Goal: Task Accomplishment & Management: Use online tool/utility

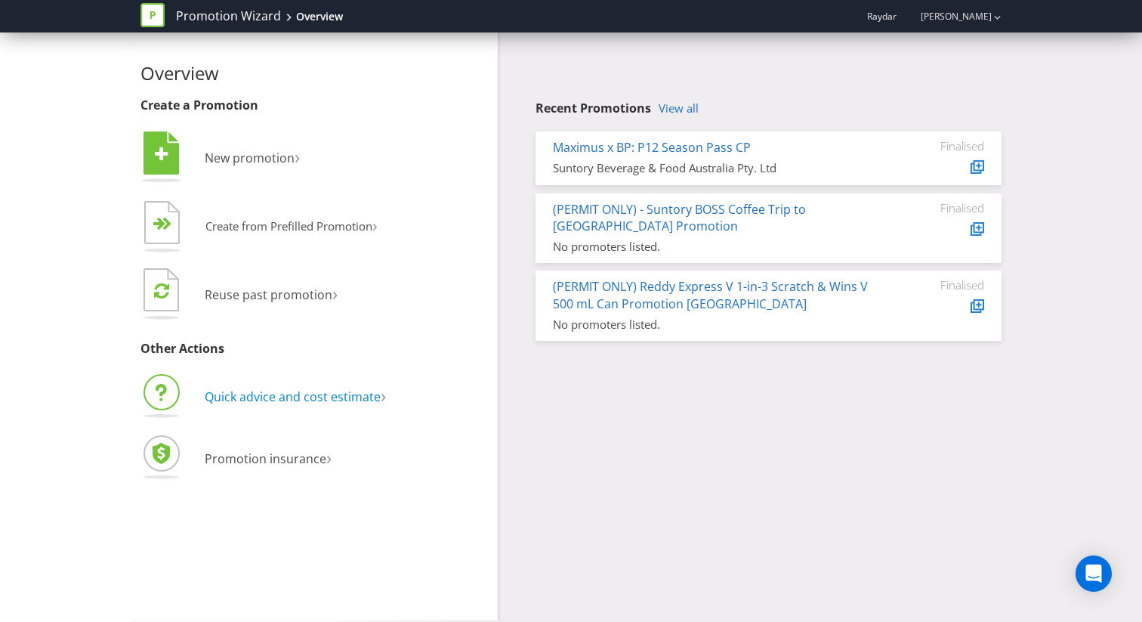
click at [276, 398] on span "Quick advice and cost estimate" at bounding box center [293, 396] width 176 height 17
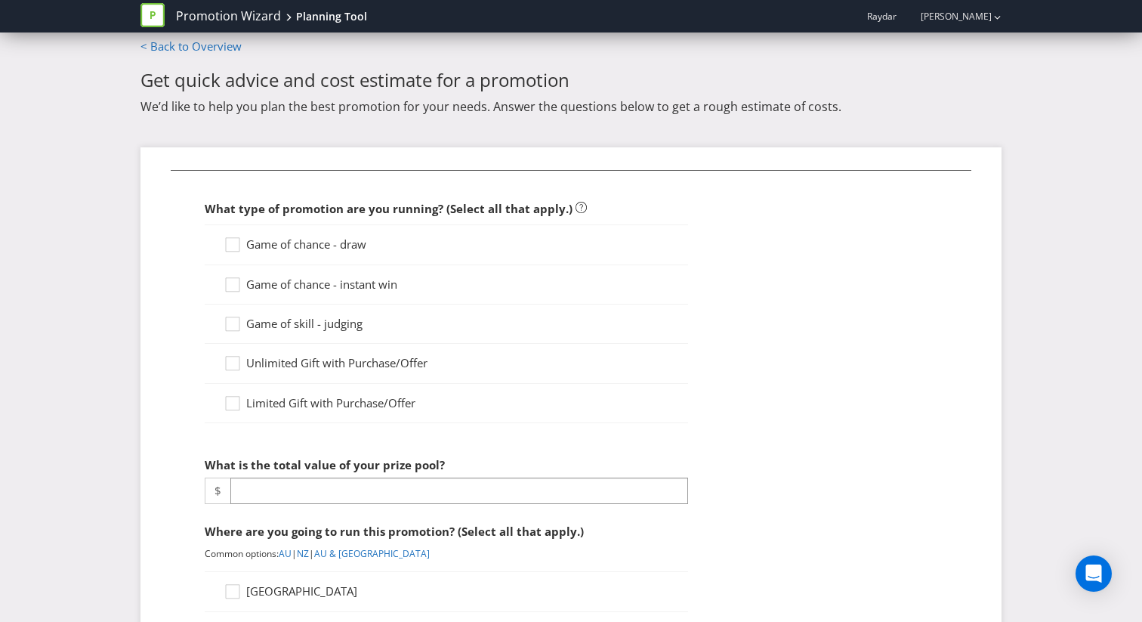
scroll to position [11, 0]
click at [235, 280] on div at bounding box center [233, 279] width 8 height 8
click at [0, 0] on input "Game of chance - instant win" at bounding box center [0, 0] width 0 height 0
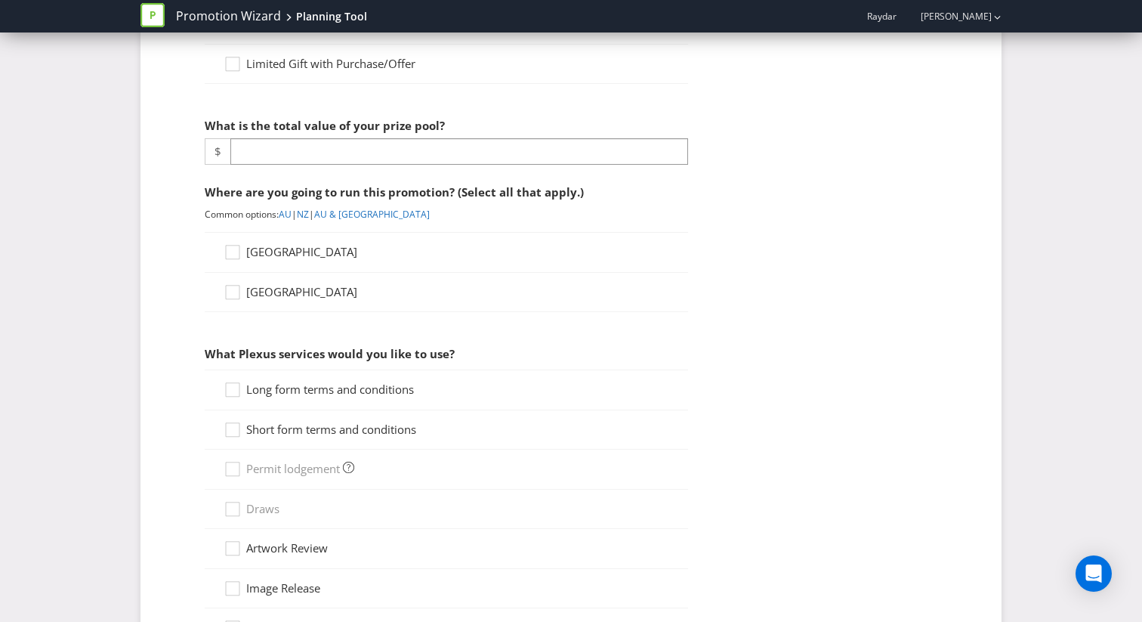
scroll to position [352, 0]
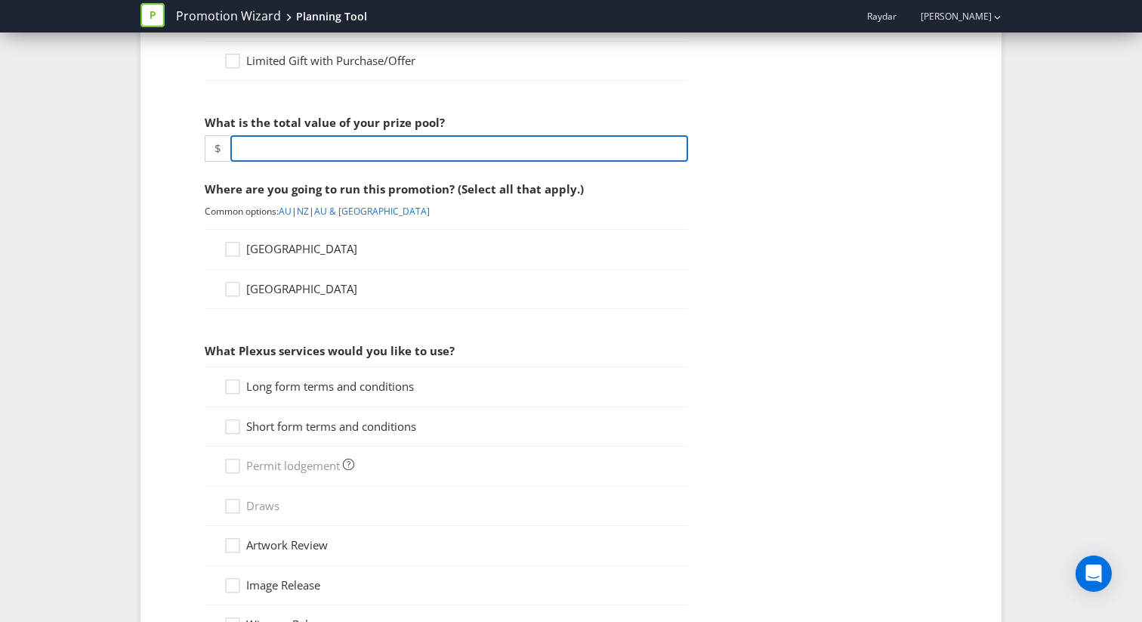
click at [270, 144] on input "number" at bounding box center [459, 148] width 458 height 26
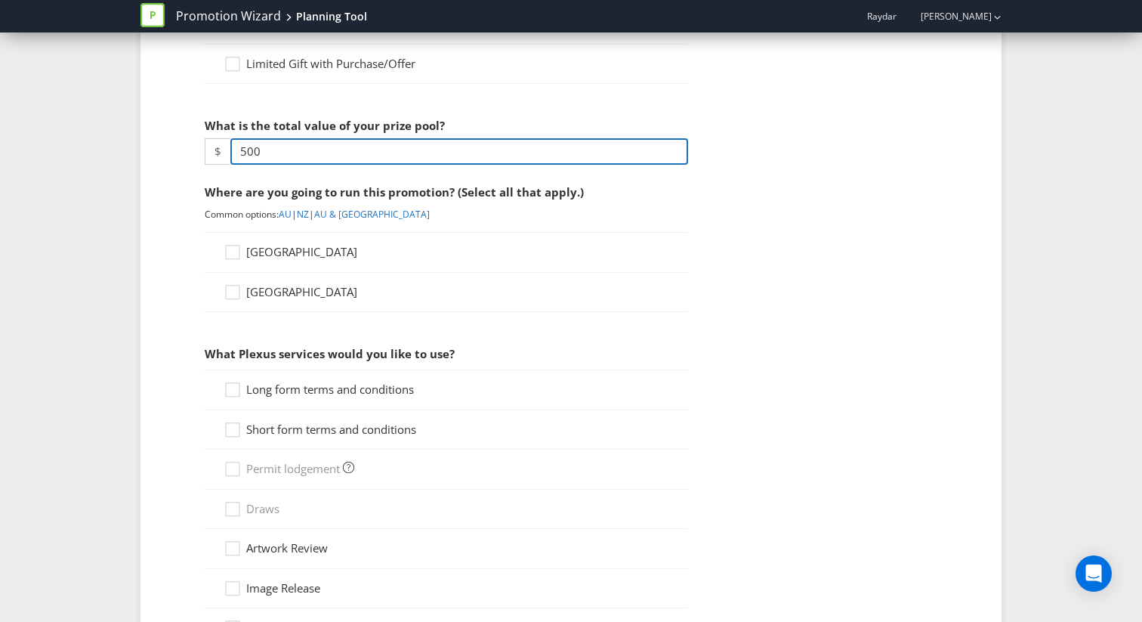
scroll to position [196, 0]
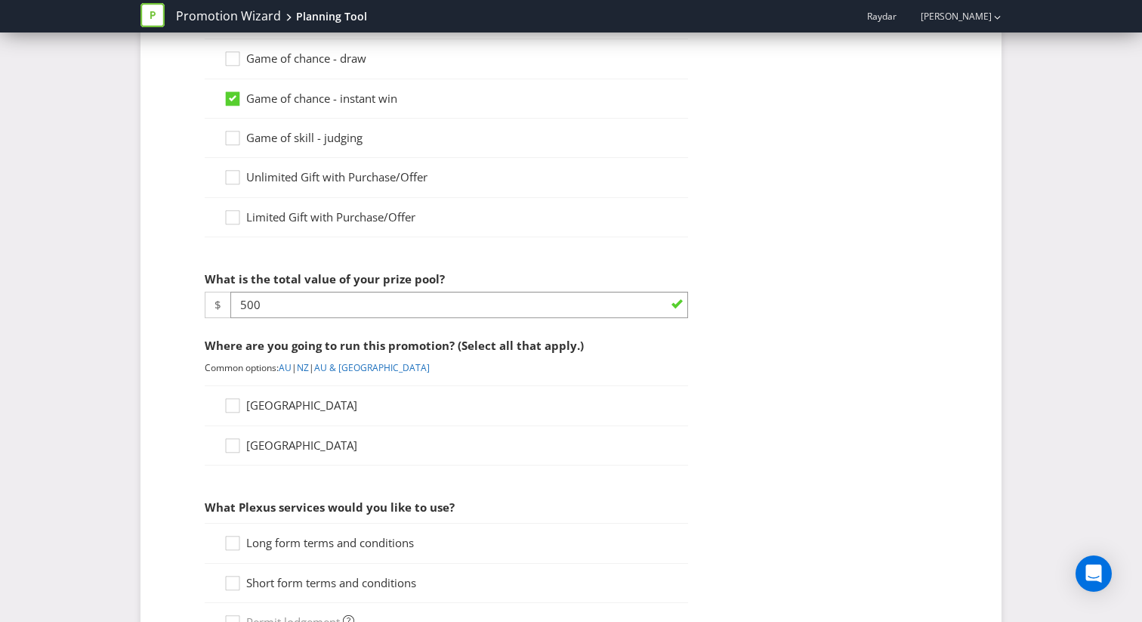
click at [748, 263] on fieldset "What type of promotion are you running? (Select all that apply.) Game of chance…" at bounding box center [571, 484] width 801 height 1001
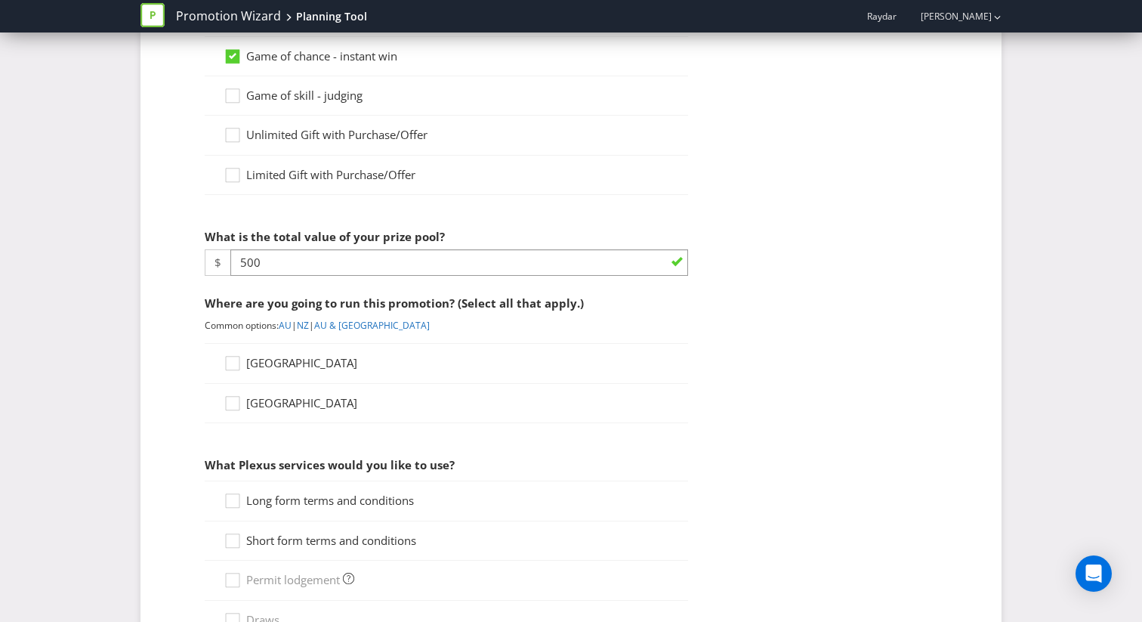
scroll to position [239, 0]
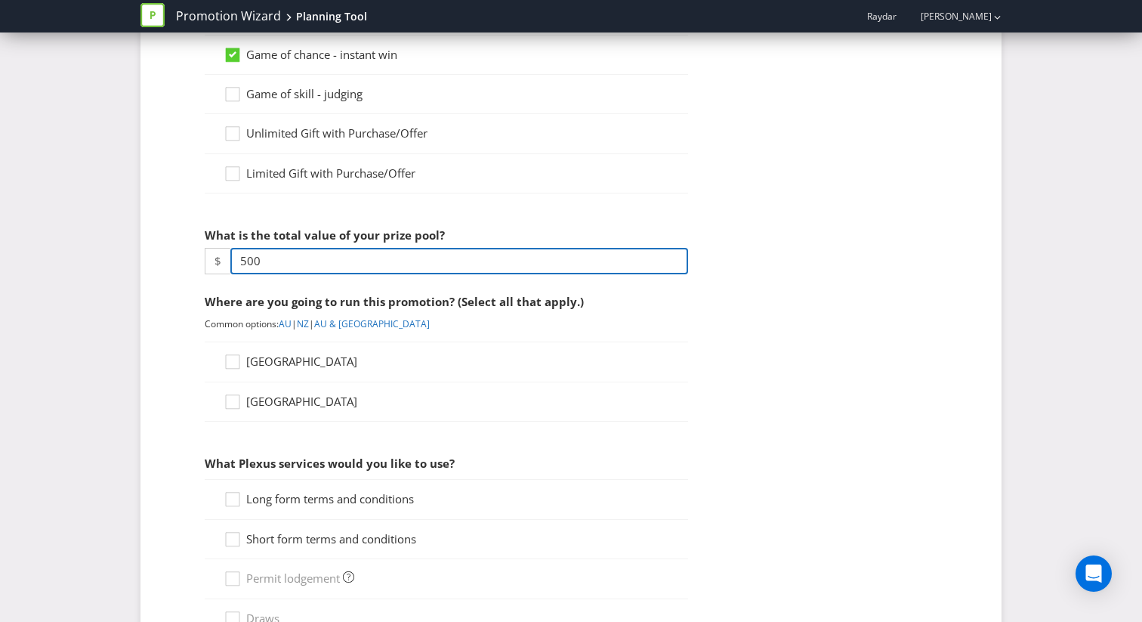
click at [264, 259] on input "500" at bounding box center [459, 261] width 458 height 26
type input "5"
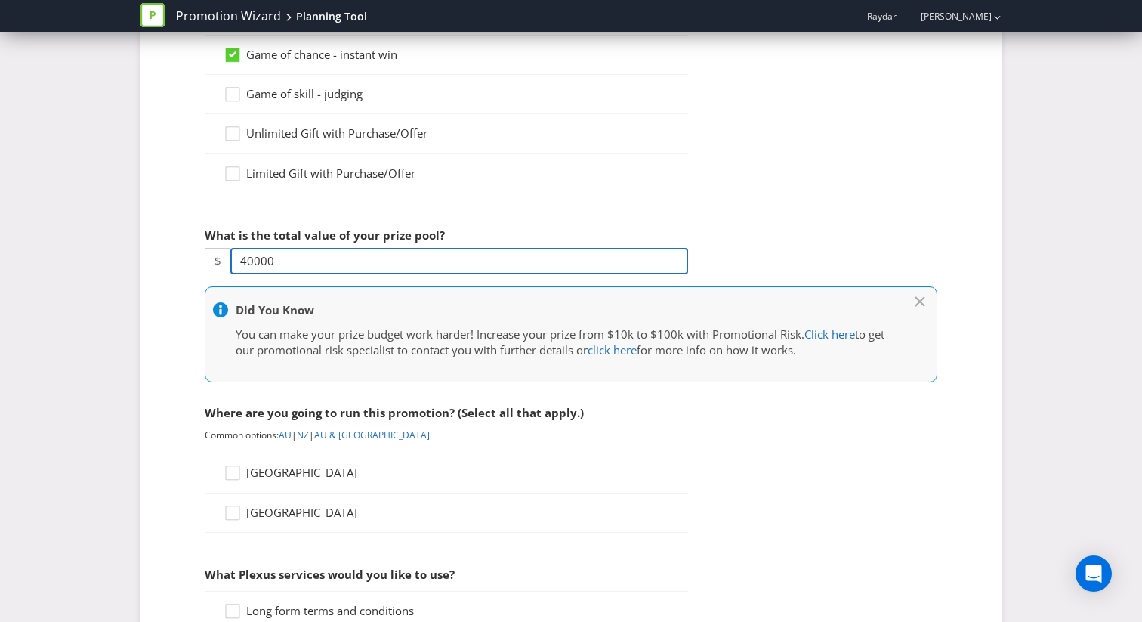
scroll to position [239, 0]
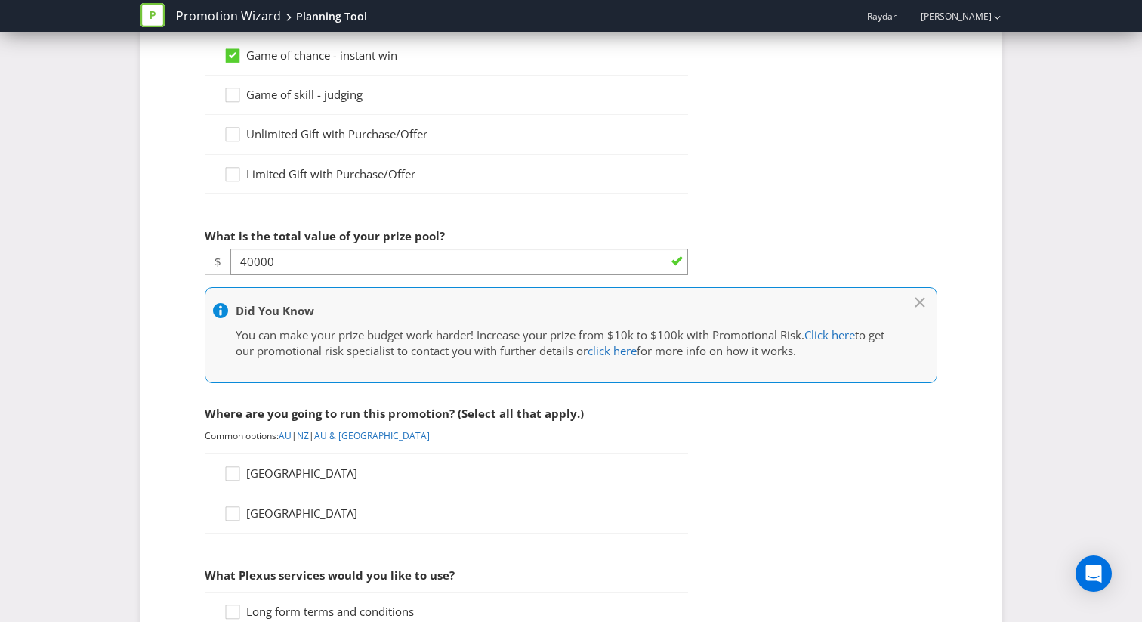
click at [739, 252] on fieldset "What type of promotion are you running? (Select all that apply.) Game of chance…" at bounding box center [571, 497] width 801 height 1113
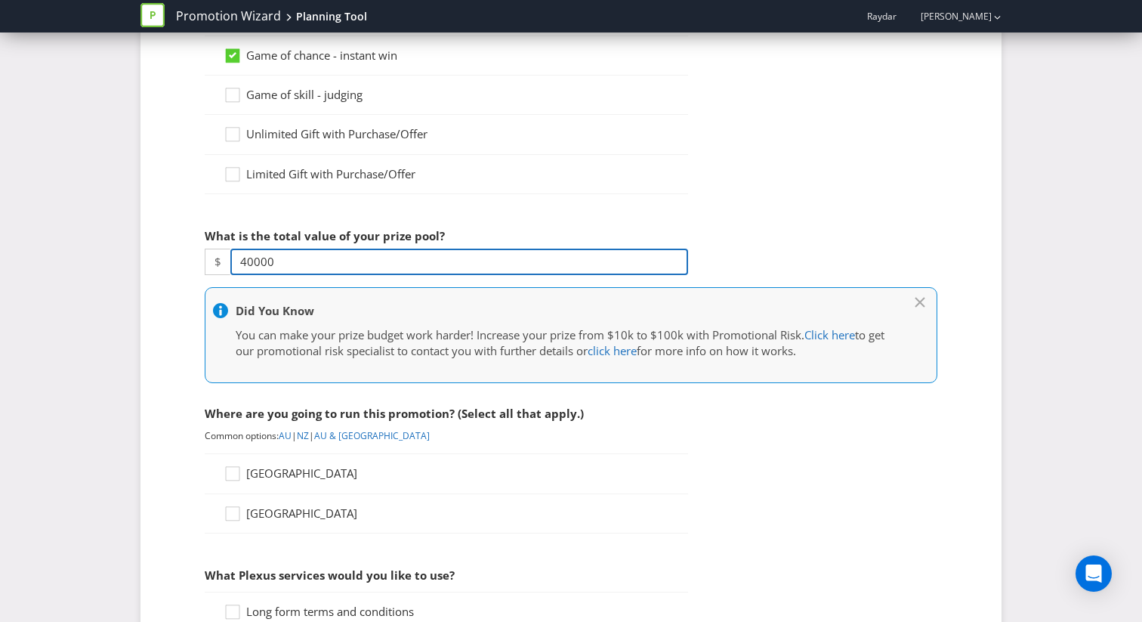
click at [252, 261] on input "40000" at bounding box center [459, 261] width 458 height 26
type input "400000"
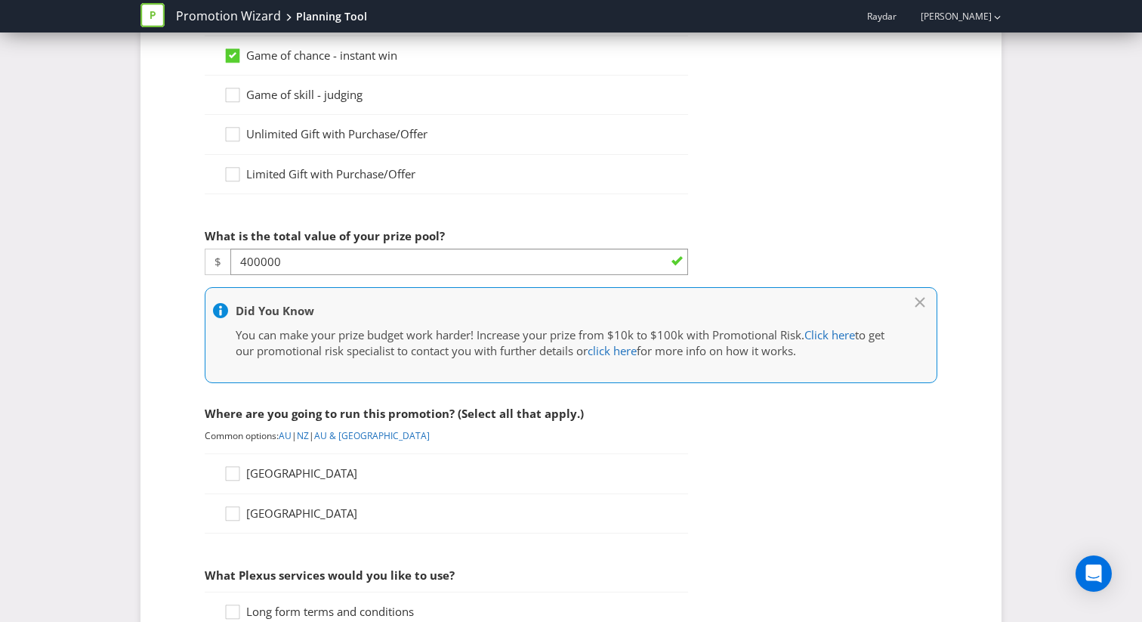
drag, startPoint x: 723, startPoint y: 240, endPoint x: 721, endPoint y: 248, distance: 7.7
click at [723, 240] on fieldset "What type of promotion are you running? (Select all that apply.) Game of chance…" at bounding box center [571, 497] width 801 height 1113
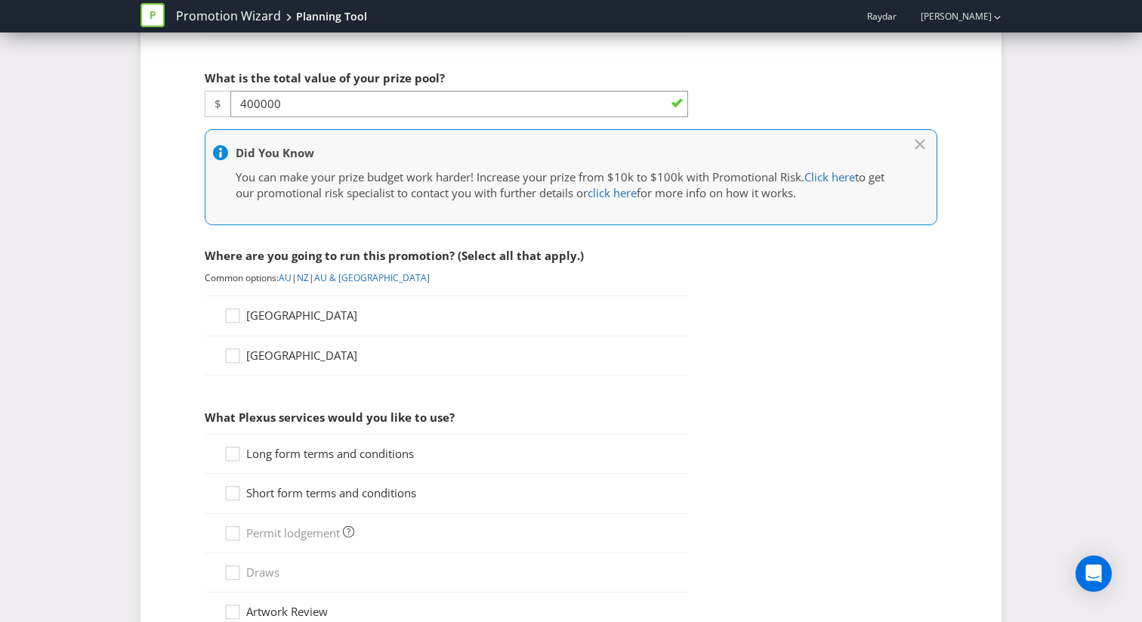
scroll to position [425, 0]
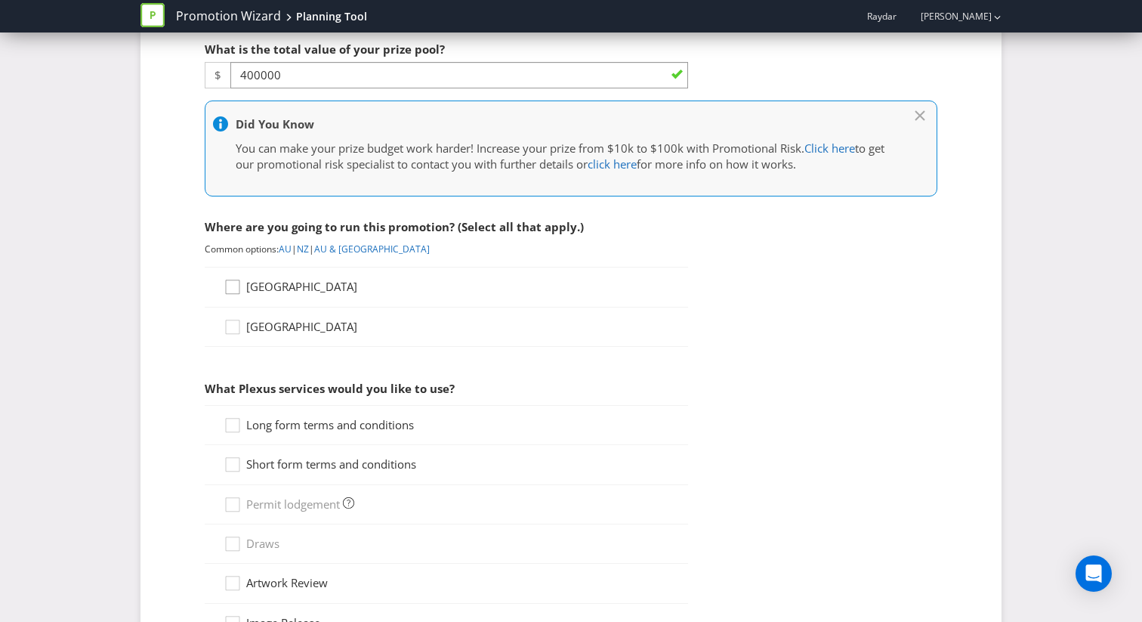
click at [239, 286] on icon at bounding box center [235, 290] width 23 height 23
click at [0, 0] on input "[GEOGRAPHIC_DATA]" at bounding box center [0, 0] width 0 height 0
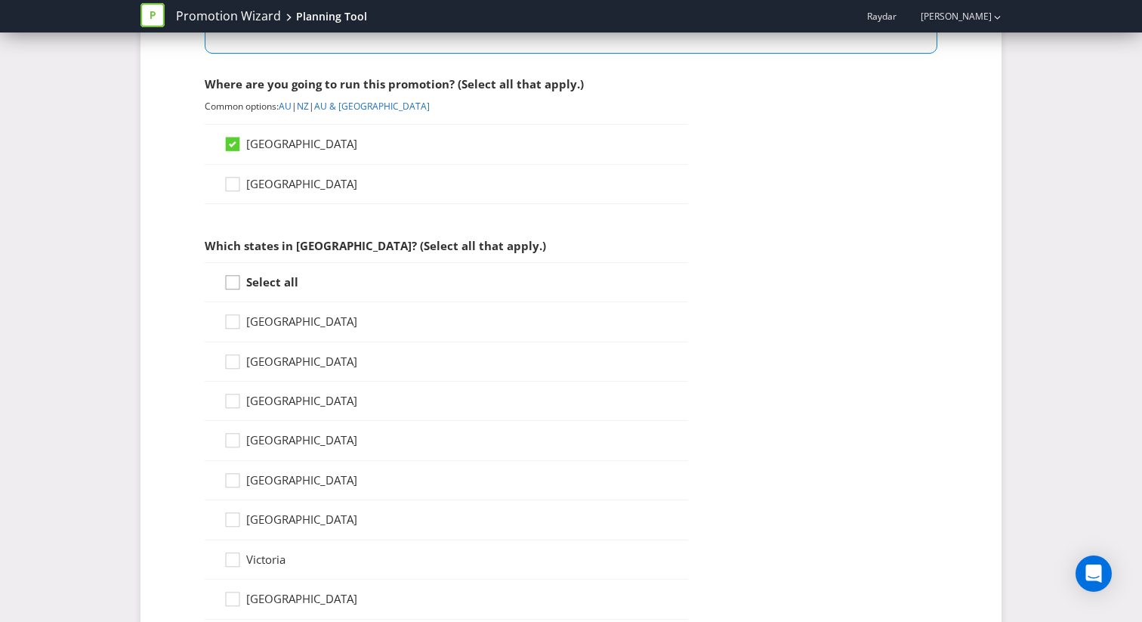
click at [232, 285] on icon at bounding box center [235, 285] width 23 height 23
click at [0, 0] on input "Select all" at bounding box center [0, 0] width 0 height 0
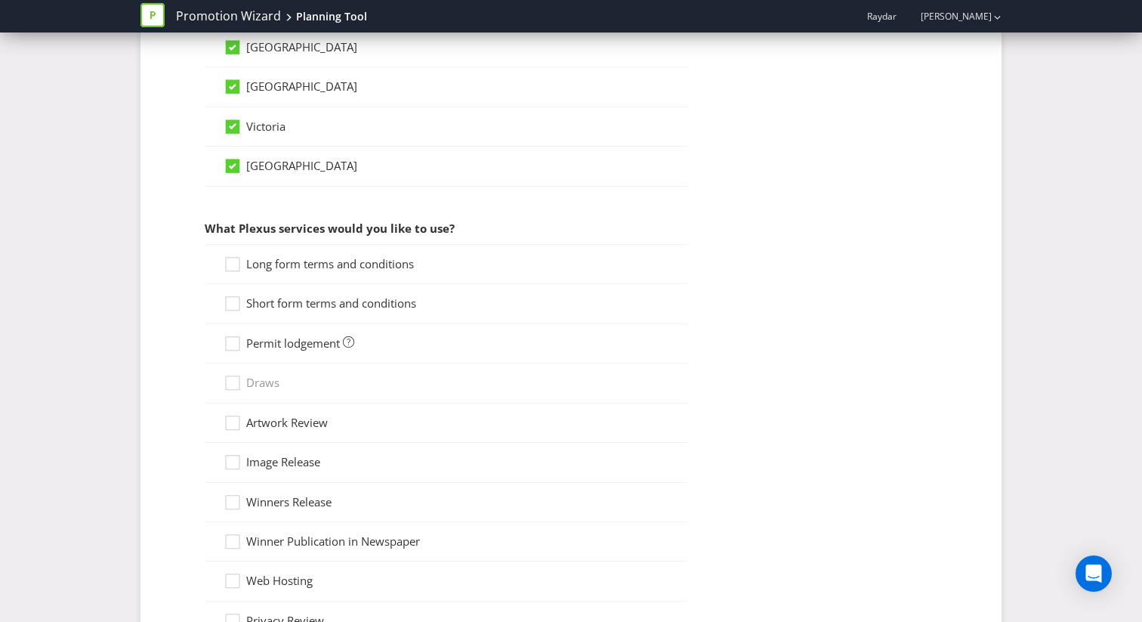
scroll to position [1002, 0]
drag, startPoint x: 233, startPoint y: 264, endPoint x: 236, endPoint y: 295, distance: 31.2
click at [233, 264] on icon at bounding box center [235, 266] width 23 height 23
click at [0, 0] on input "Long form terms and conditions" at bounding box center [0, 0] width 0 height 0
click at [237, 300] on icon at bounding box center [235, 305] width 23 height 23
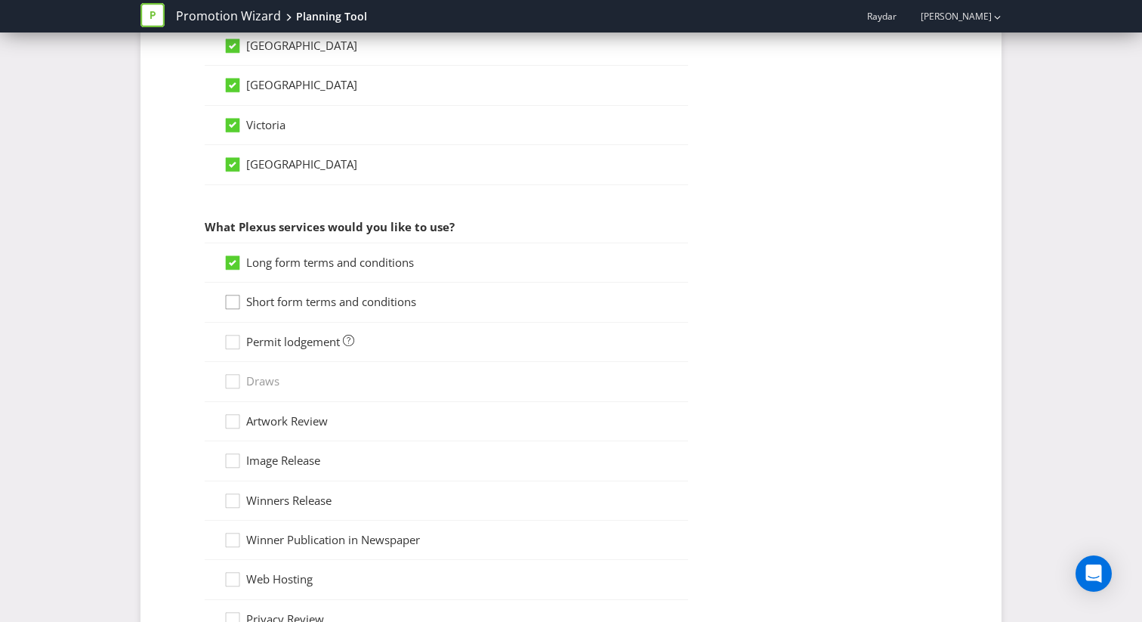
click at [0, 0] on input "Short form terms and conditions" at bounding box center [0, 0] width 0 height 0
drag, startPoint x: 236, startPoint y: 341, endPoint x: 284, endPoint y: 369, distance: 55.6
click at [236, 341] on icon at bounding box center [235, 345] width 23 height 23
click at [0, 0] on input "Permit lodgement" at bounding box center [0, 0] width 0 height 0
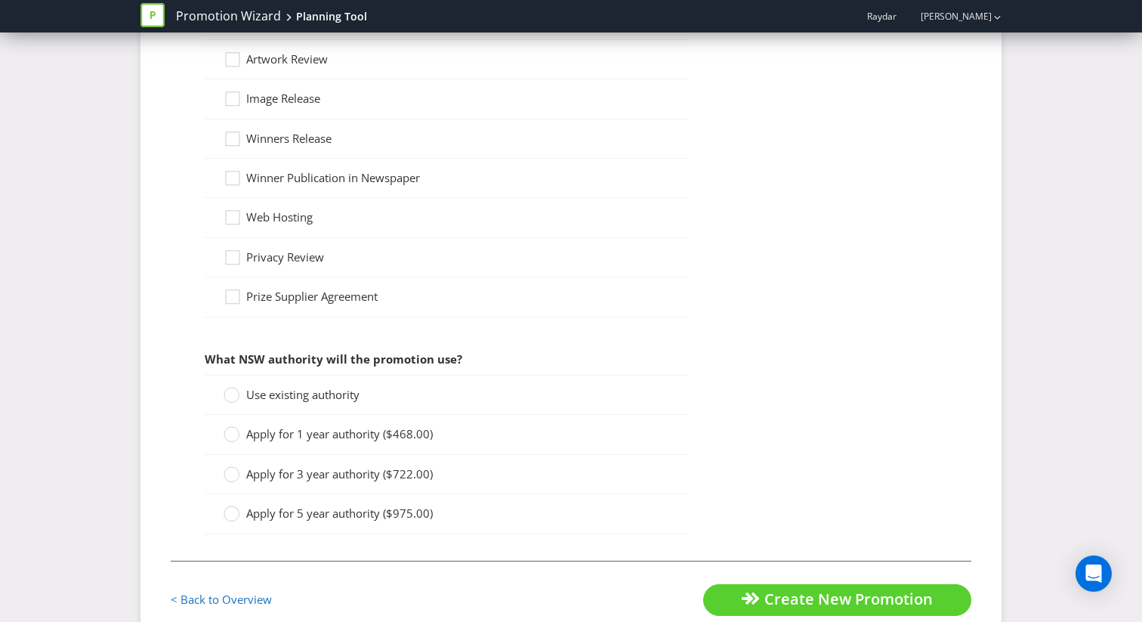
scroll to position [1371, 0]
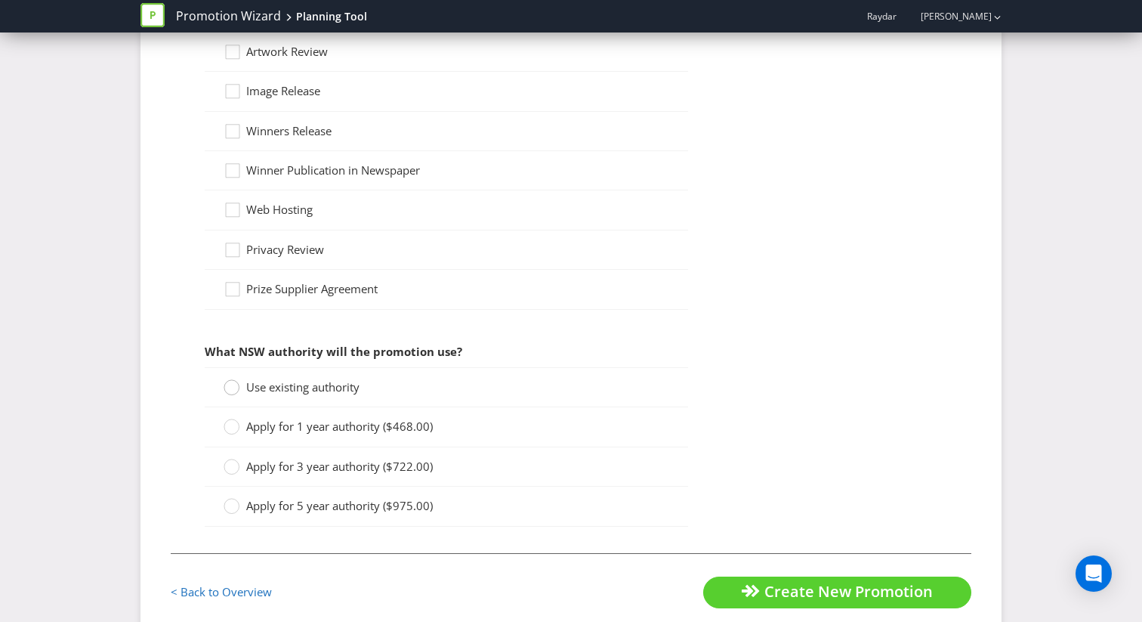
click at [238, 384] on circle at bounding box center [231, 387] width 15 height 15
click at [0, 0] on input "Use existing authority" at bounding box center [0, 0] width 0 height 0
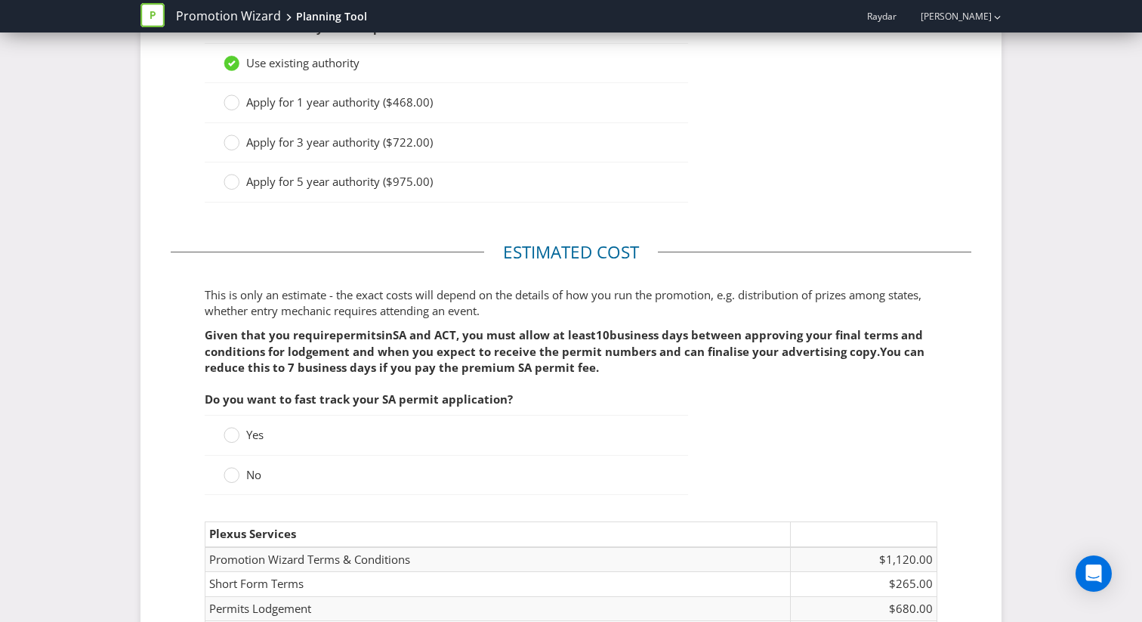
scroll to position [1704, 0]
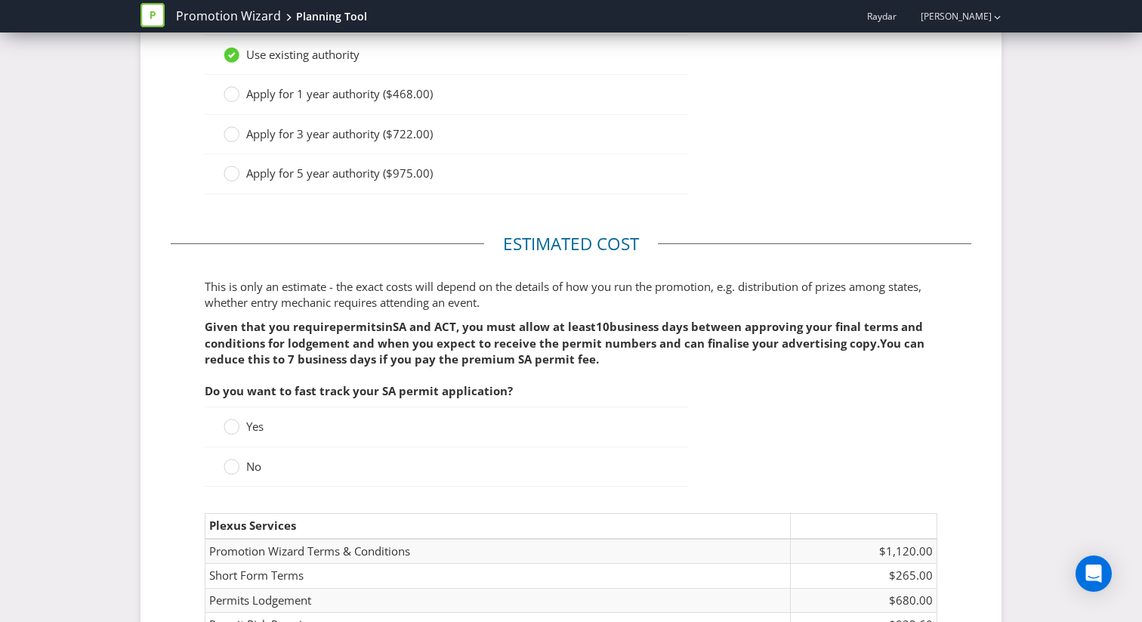
drag, startPoint x: 233, startPoint y: 425, endPoint x: 357, endPoint y: 461, distance: 129.6
click at [234, 425] on div at bounding box center [232, 422] width 8 height 8
click at [0, 0] on input "Yes" at bounding box center [0, 0] width 0 height 0
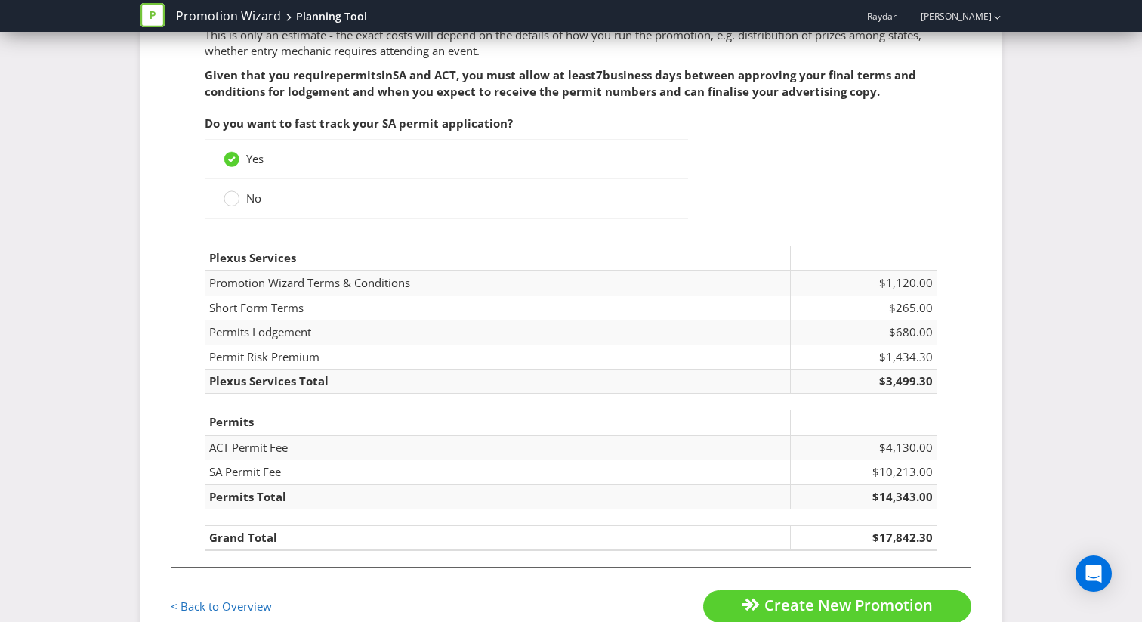
scroll to position [1973, 0]
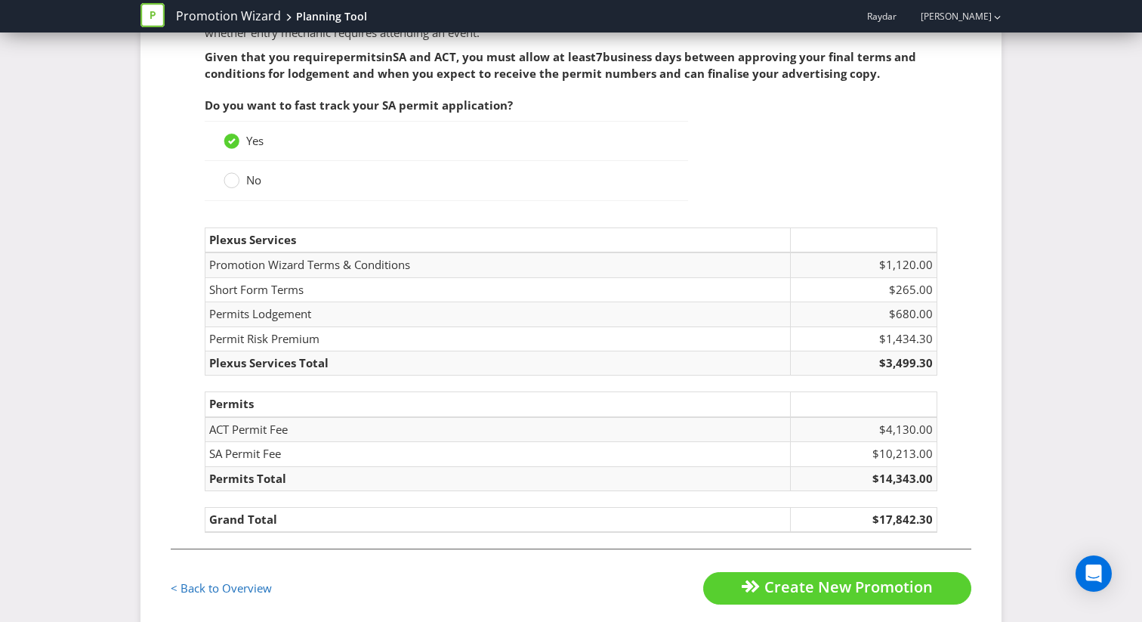
click at [295, 329] on td "Permit Risk Premium" at bounding box center [497, 338] width 585 height 24
click at [325, 338] on td "Permit Risk Premium" at bounding box center [497, 338] width 585 height 24
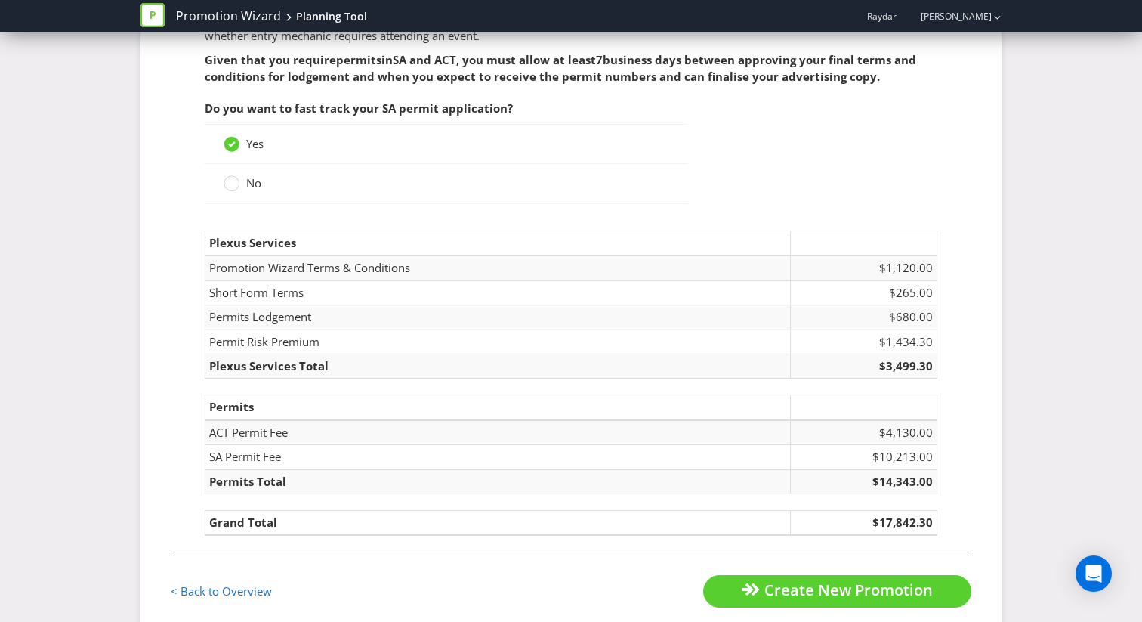
scroll to position [2001, 0]
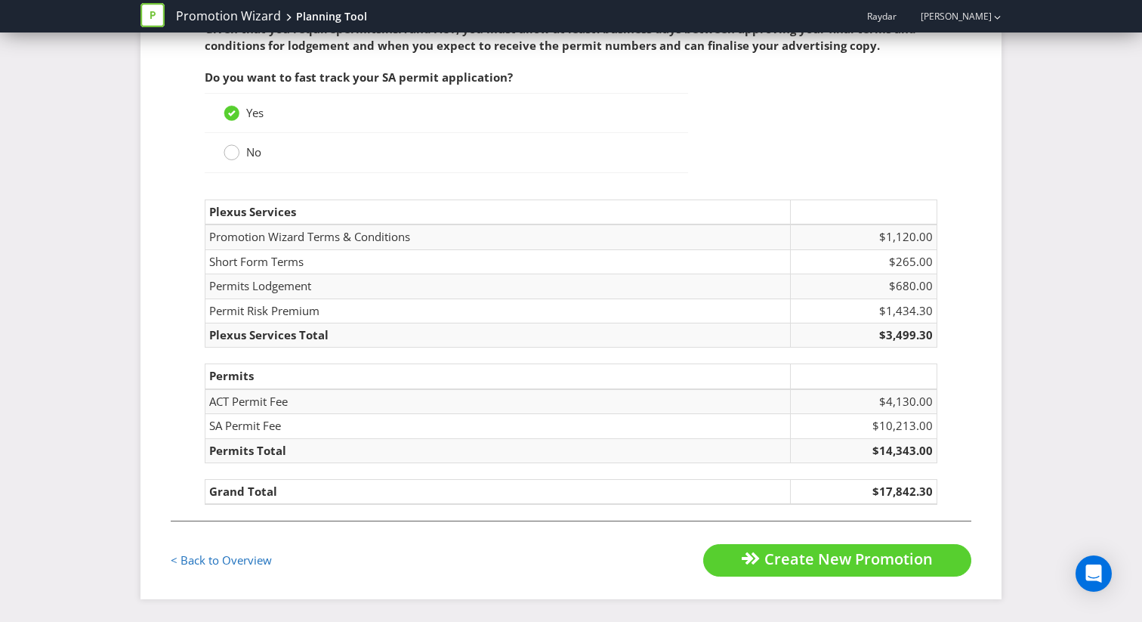
click at [233, 149] on div at bounding box center [232, 147] width 8 height 8
click at [0, 0] on input "No" at bounding box center [0, 0] width 0 height 0
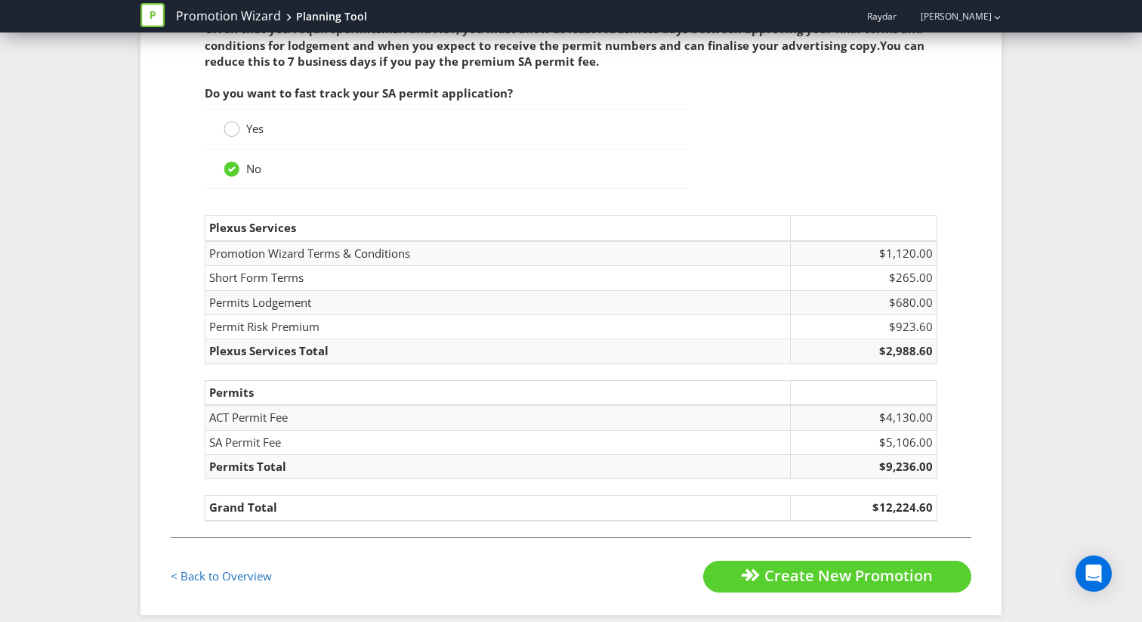
click at [232, 130] on circle at bounding box center [231, 129] width 15 height 15
click at [0, 0] on input "Yes" at bounding box center [0, 0] width 0 height 0
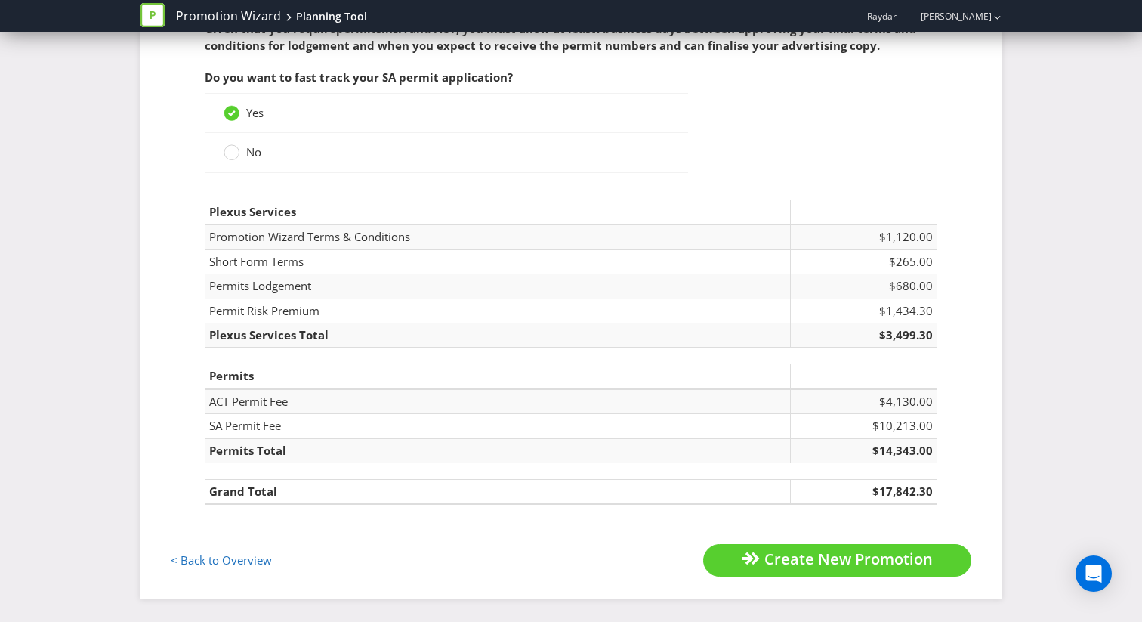
click at [745, 128] on fieldset "Estimated cost This is only an estimate - the exact costs will depend on the de…" at bounding box center [571, 227] width 801 height 587
